Goal: Information Seeking & Learning: Find specific fact

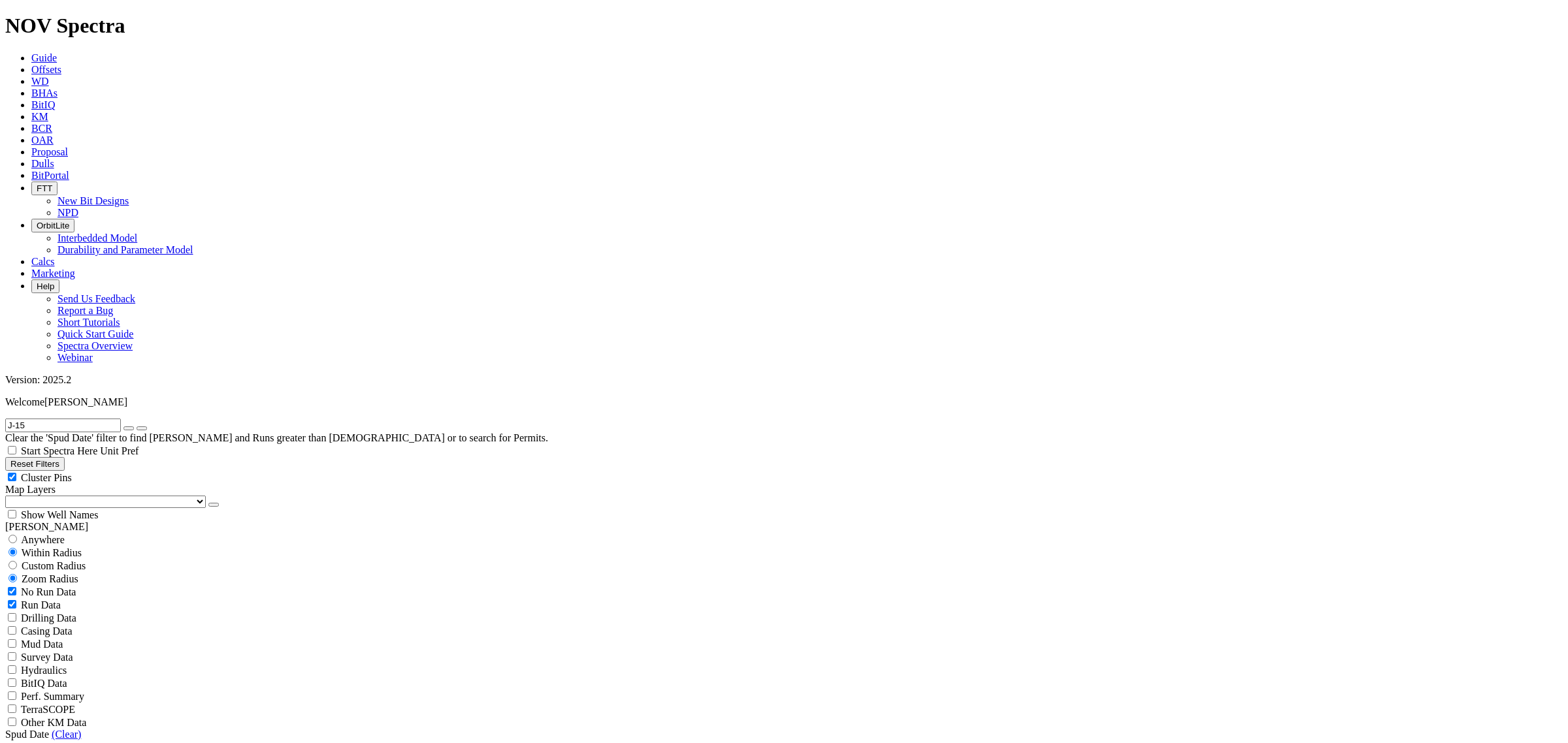
click at [31, 158] on icon at bounding box center [31, 163] width 0 height 11
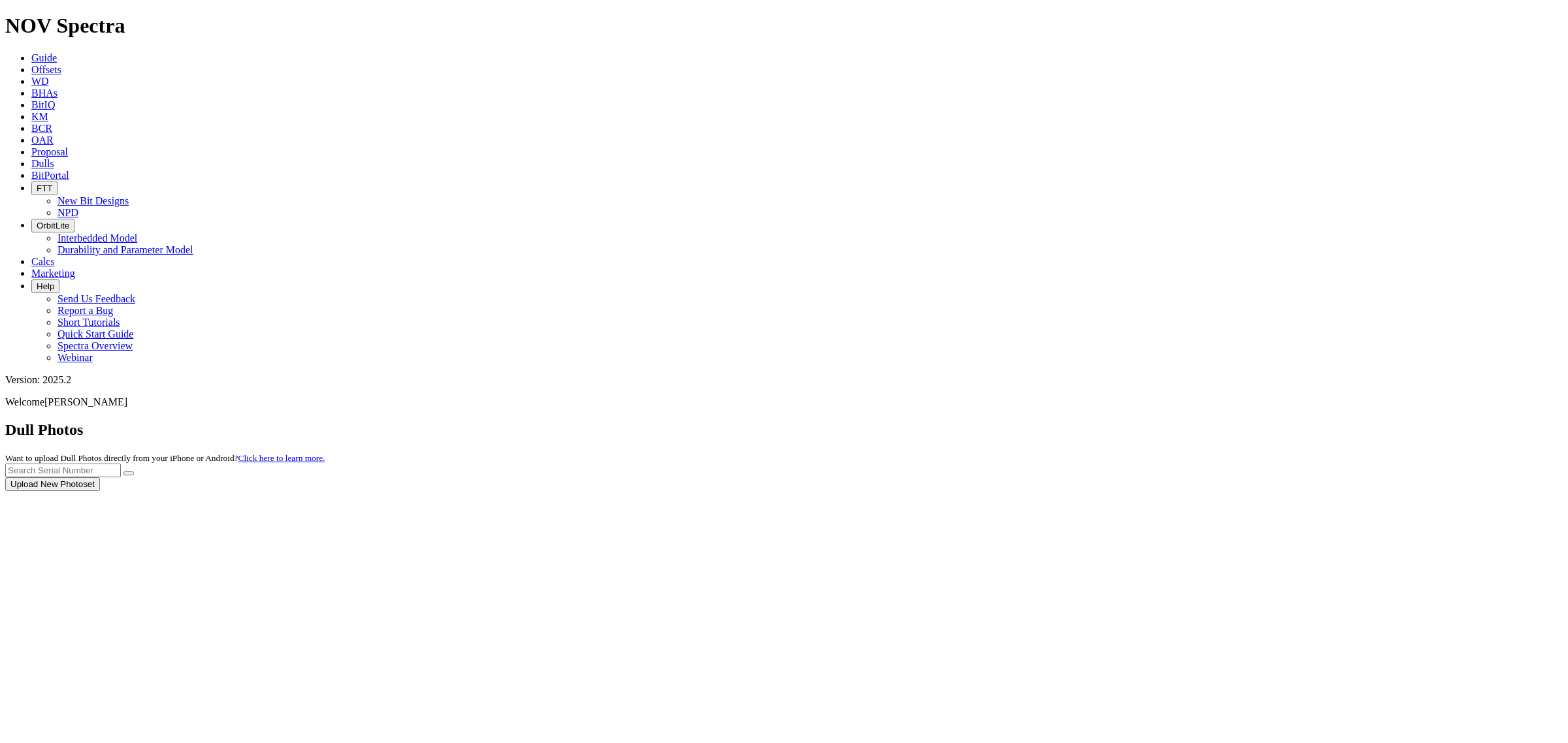
drag, startPoint x: 1305, startPoint y: 61, endPoint x: 1304, endPoint y: 54, distance: 7.1
click at [1305, 491] on div at bounding box center [784, 491] width 1558 height 0
click at [1273, 491] on div at bounding box center [784, 491] width 1558 height 0
click at [1281, 491] on div at bounding box center [784, 491] width 1558 height 0
click at [121, 464] on input "text" at bounding box center [63, 471] width 116 height 14
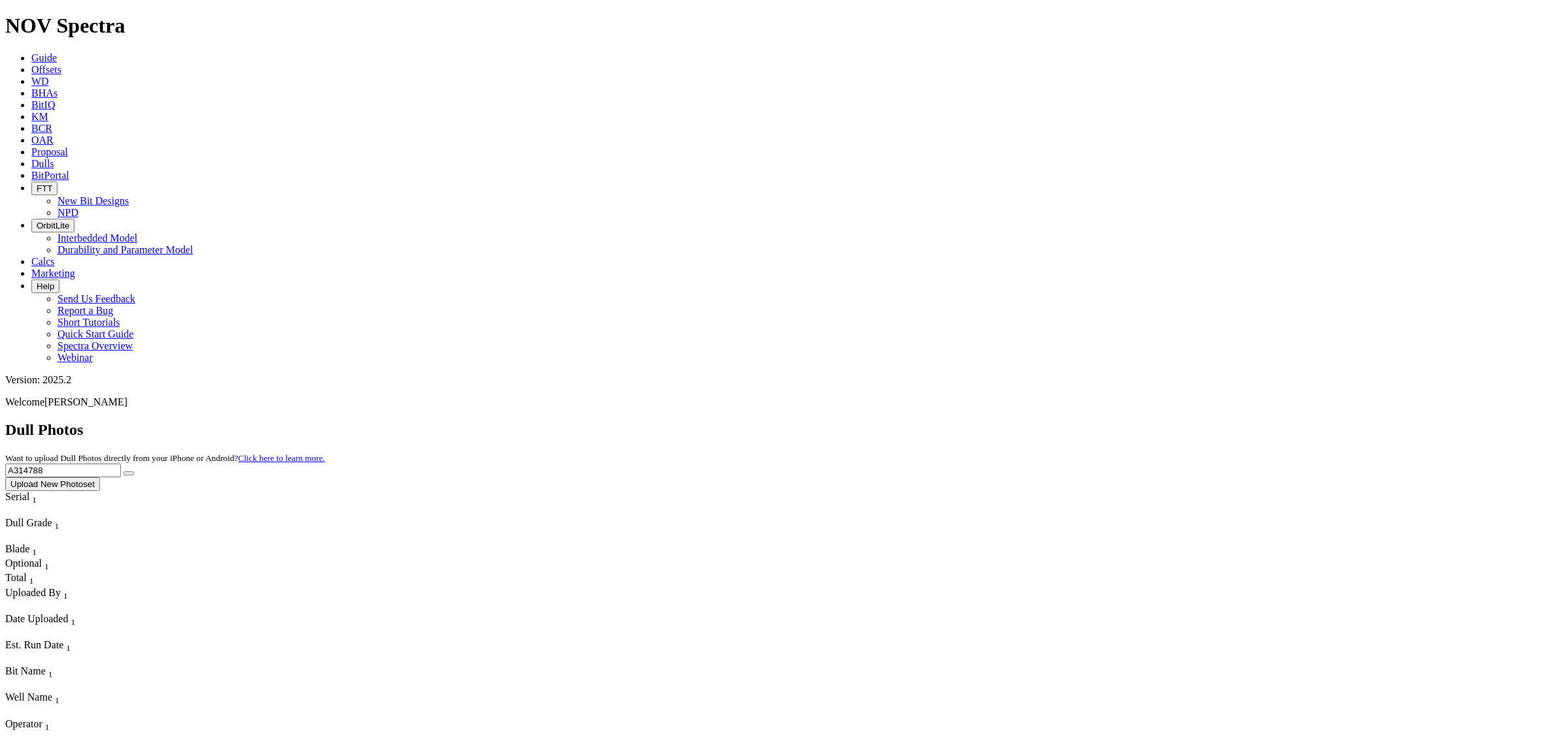
type input "A314788"
click at [123, 472] on button "submit" at bounding box center [128, 474] width 10 height 4
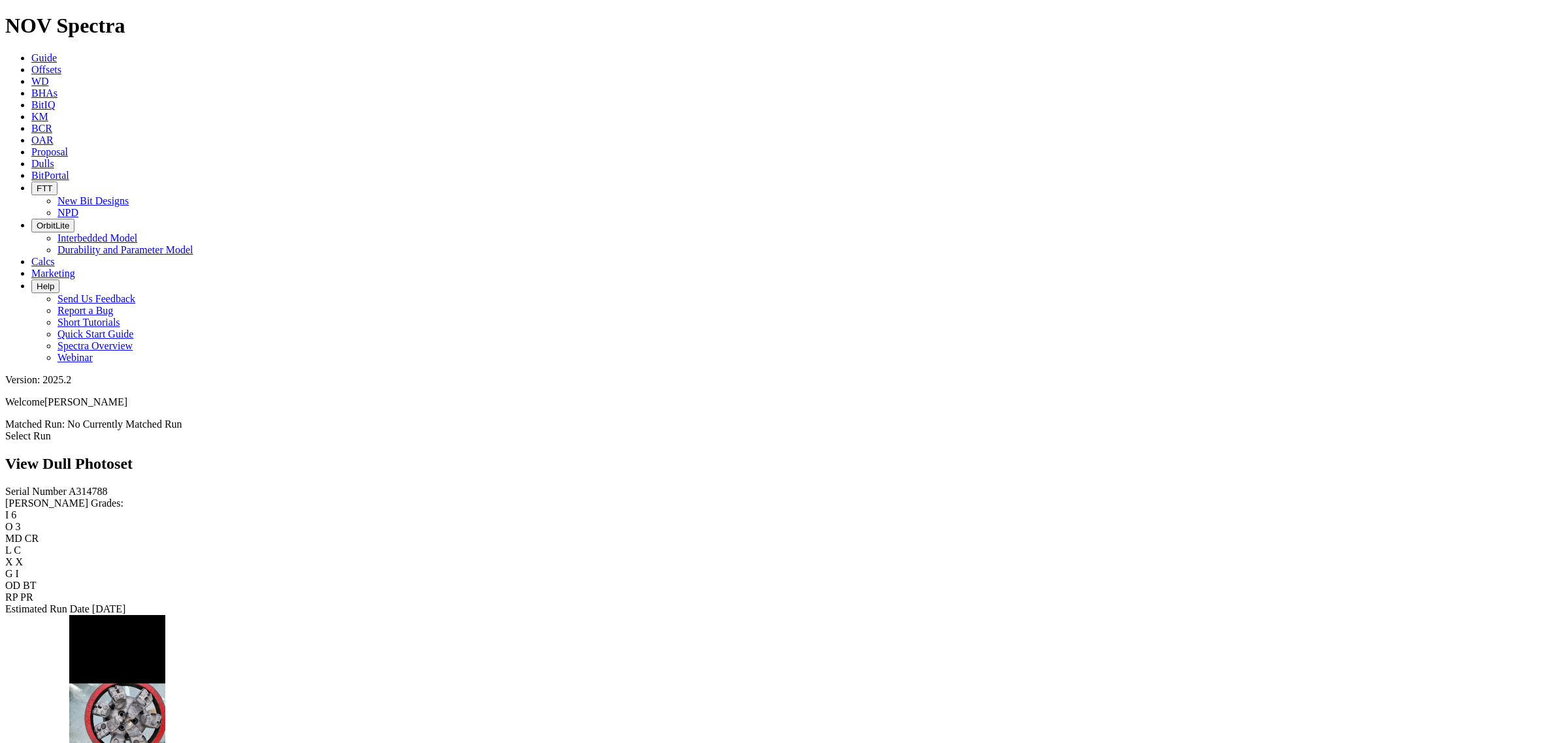
click at [166, 615] on img at bounding box center [118, 719] width 96 height 209
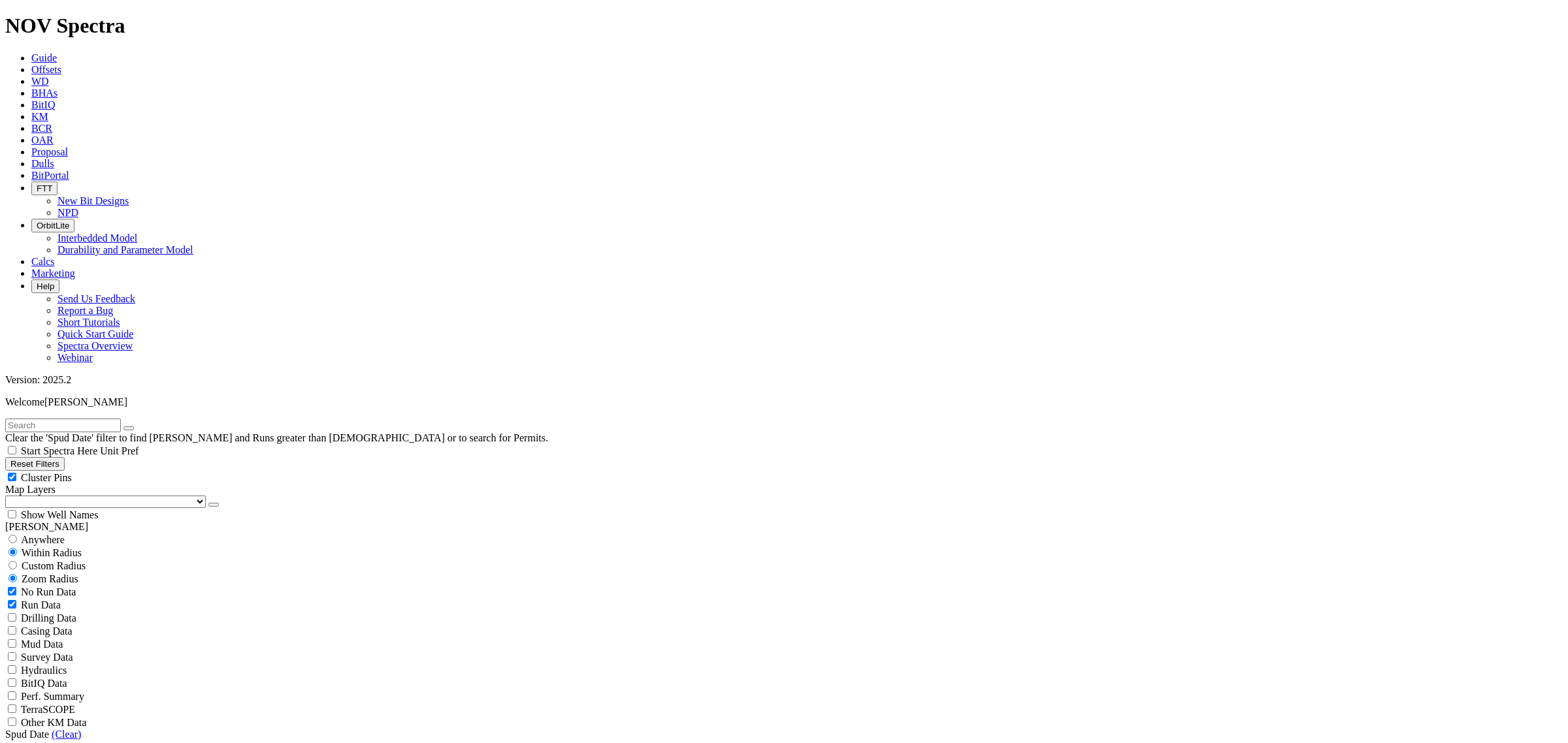
click at [75, 419] on input "text" at bounding box center [63, 426] width 116 height 14
type input "frisco"
click at [47, 534] on span "Anywhere" at bounding box center [42, 540] width 44 height 11
radio input "true"
radio input "false"
